Goal: Use online tool/utility: Utilize a website feature to perform a specific function

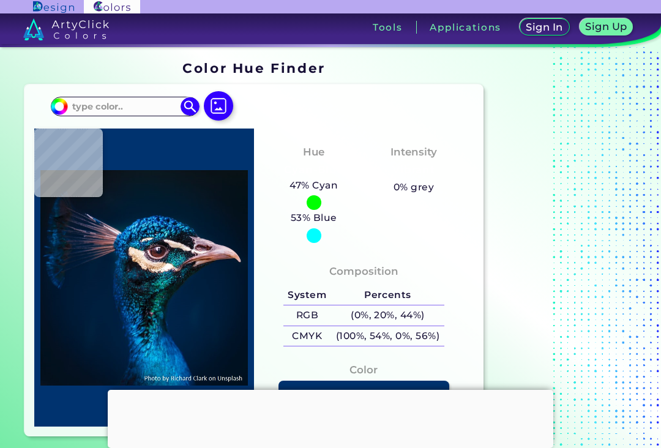
click at [219, 102] on img at bounding box center [218, 105] width 29 height 29
click at [0, 0] on input "file" at bounding box center [0, 0] width 0 height 0
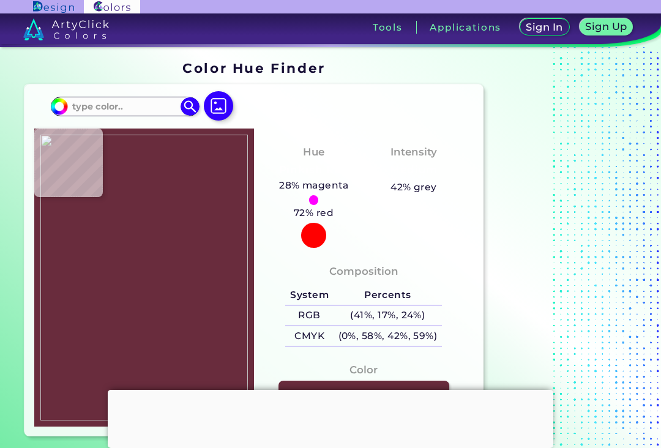
type input "#692c3d"
type input "#692C3D"
type input "#5e2433"
type input "#5E2433"
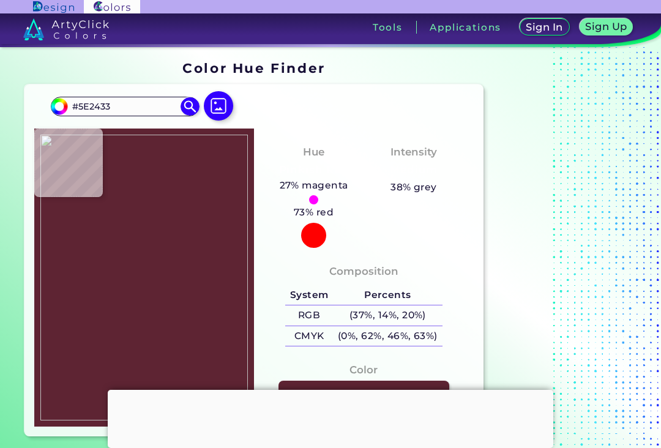
type input "#5d2332"
type input "#5D2332"
type input "#5e2433"
type input "#5E2433"
type input "#561c2c"
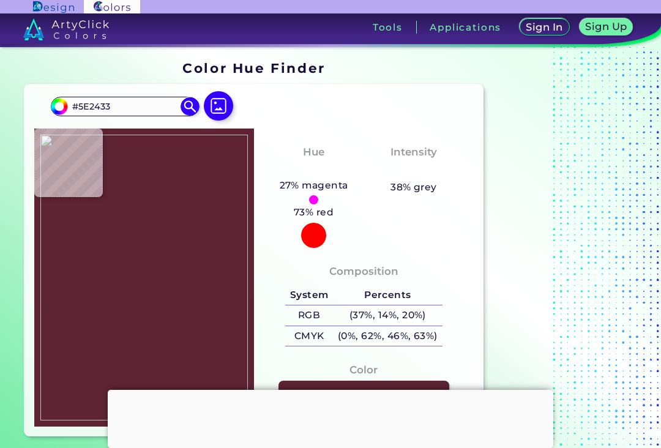
type input "#561C2C"
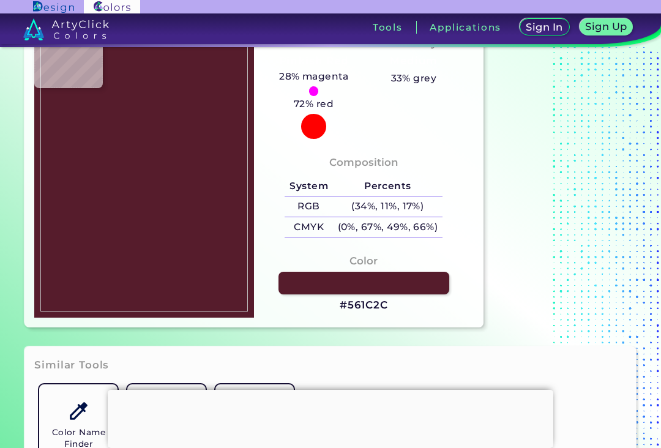
scroll to position [106, 0]
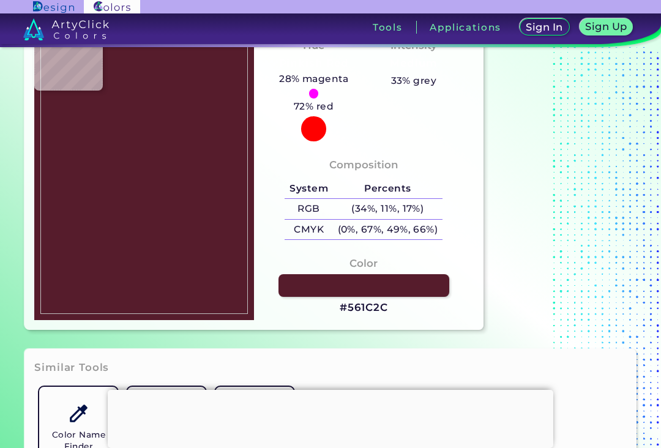
click at [419, 294] on link at bounding box center [363, 285] width 171 height 23
